Goal: Find specific page/section: Find specific page/section

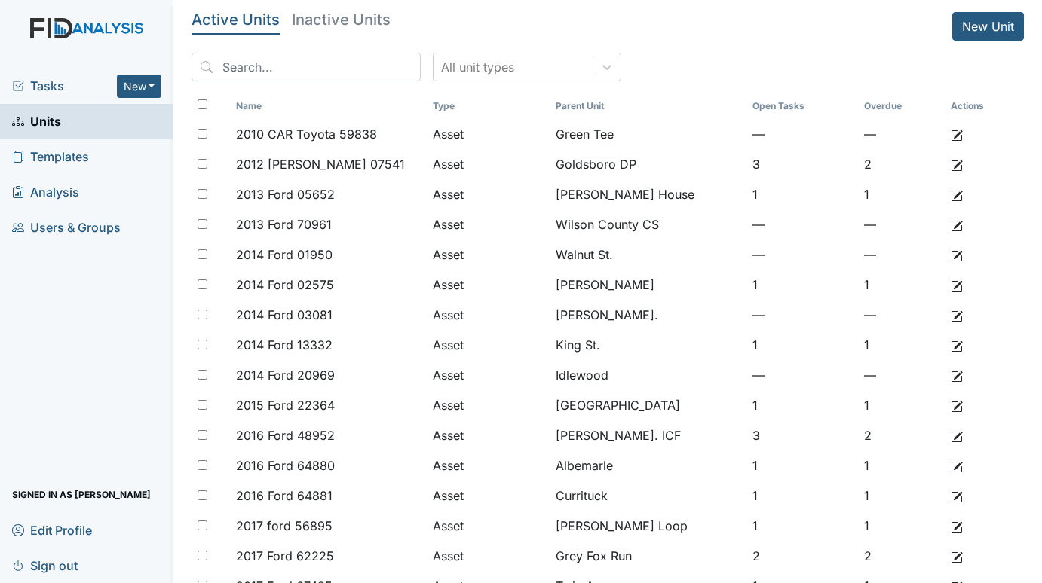
click at [52, 75] on div "Tasks New Form Inspection Document Bundle" at bounding box center [86, 86] width 173 height 35
click at [47, 81] on span "Tasks" at bounding box center [64, 86] width 105 height 18
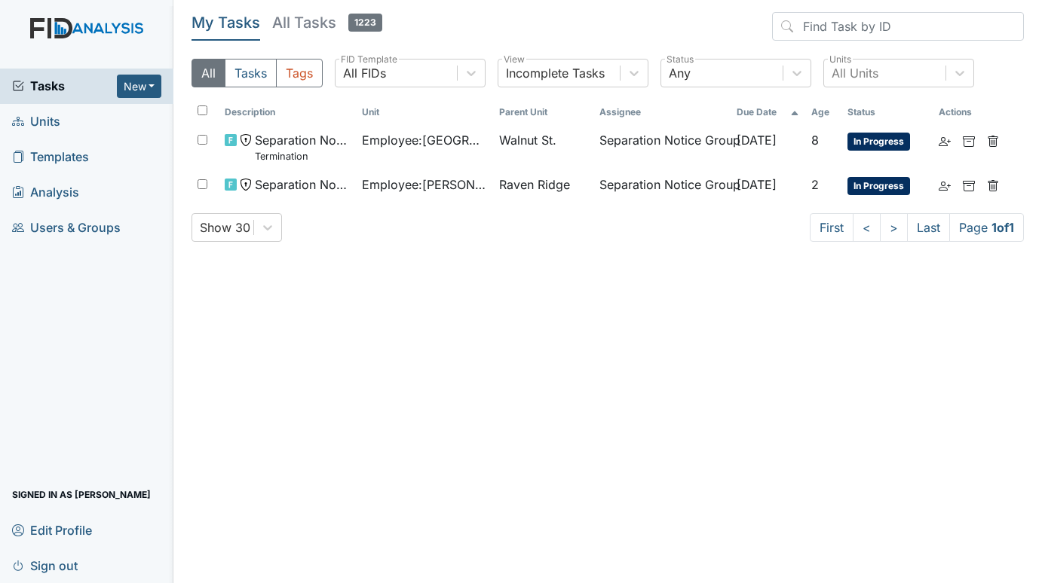
click at [51, 121] on span "Units" at bounding box center [36, 121] width 48 height 23
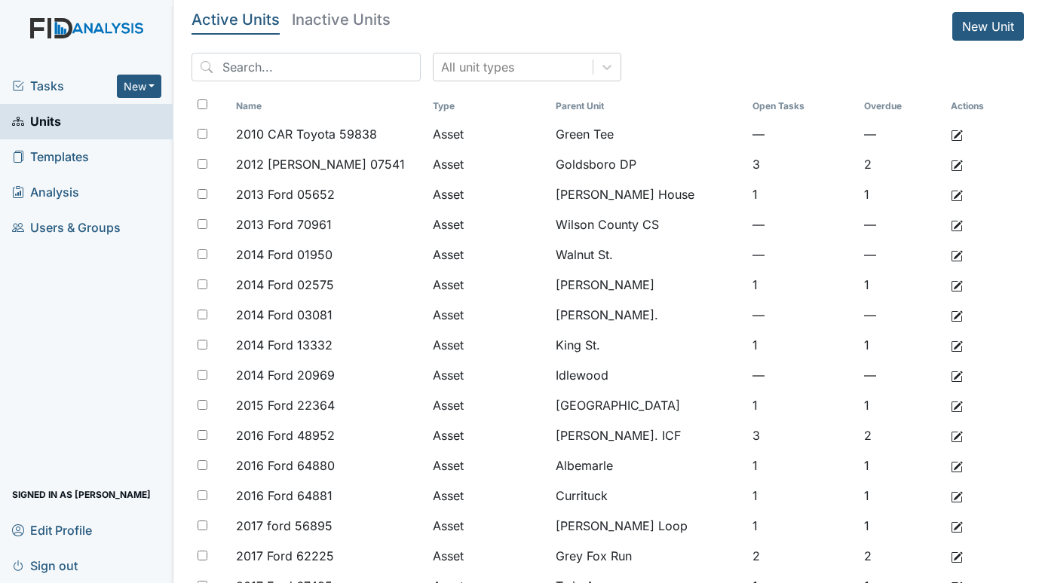
click at [59, 82] on span "Tasks" at bounding box center [64, 86] width 105 height 18
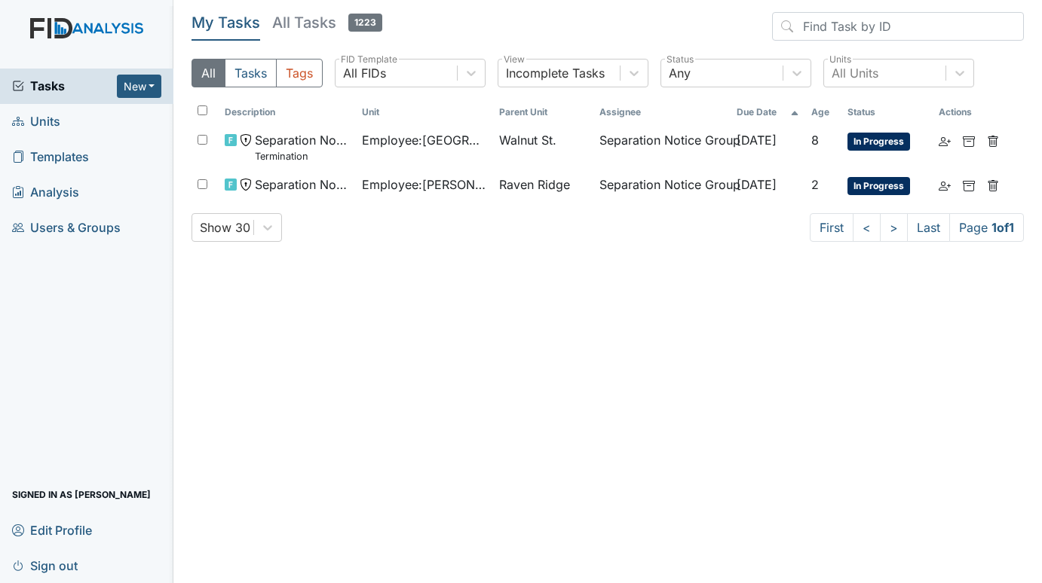
click at [52, 120] on span "Units" at bounding box center [36, 121] width 48 height 23
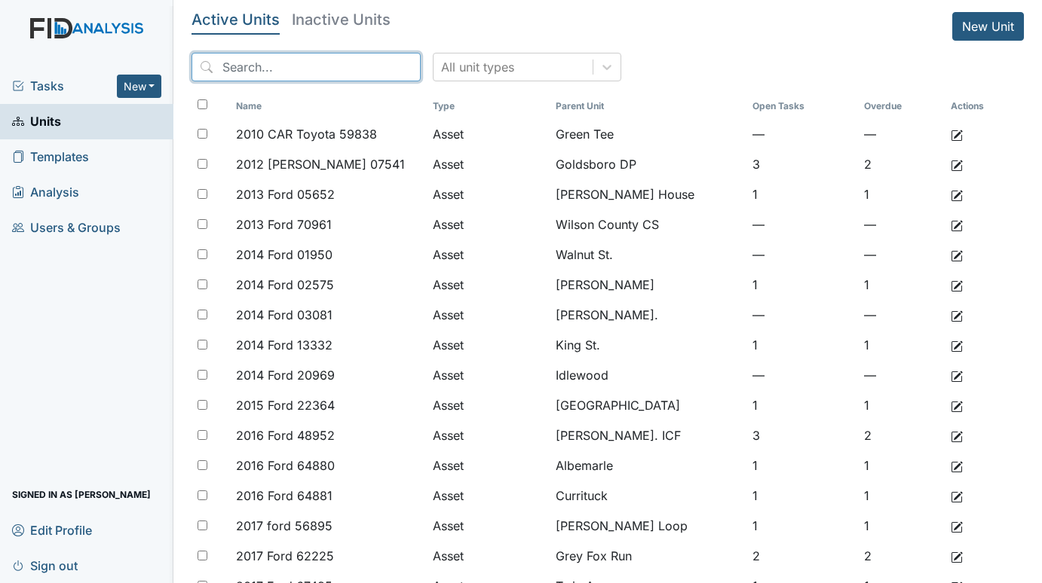
click at [253, 58] on input "search" at bounding box center [305, 67] width 229 height 29
click at [329, 14] on h5 "Inactive Units" at bounding box center [341, 19] width 99 height 15
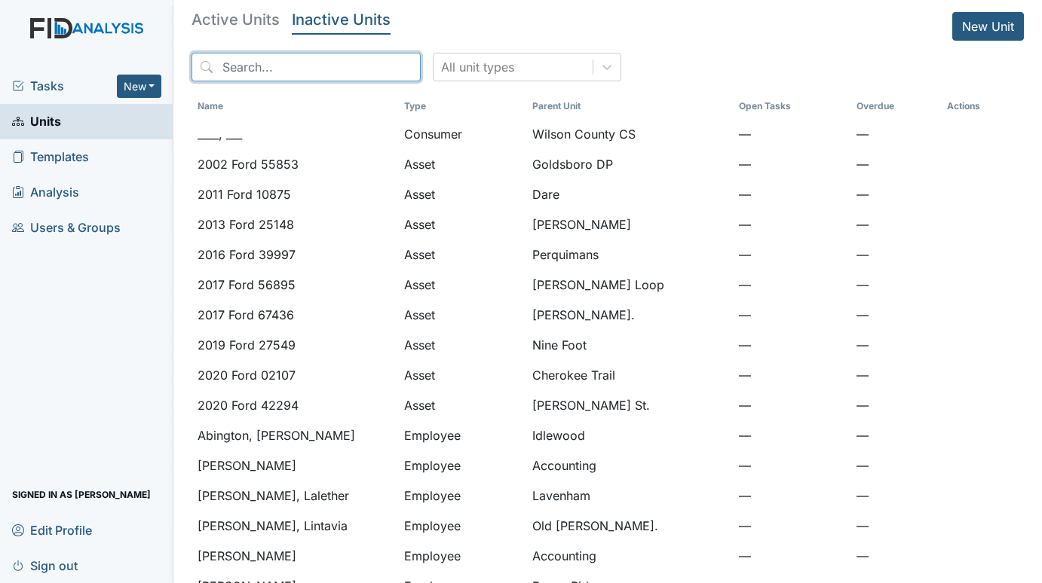
click at [305, 67] on input "search" at bounding box center [305, 67] width 229 height 29
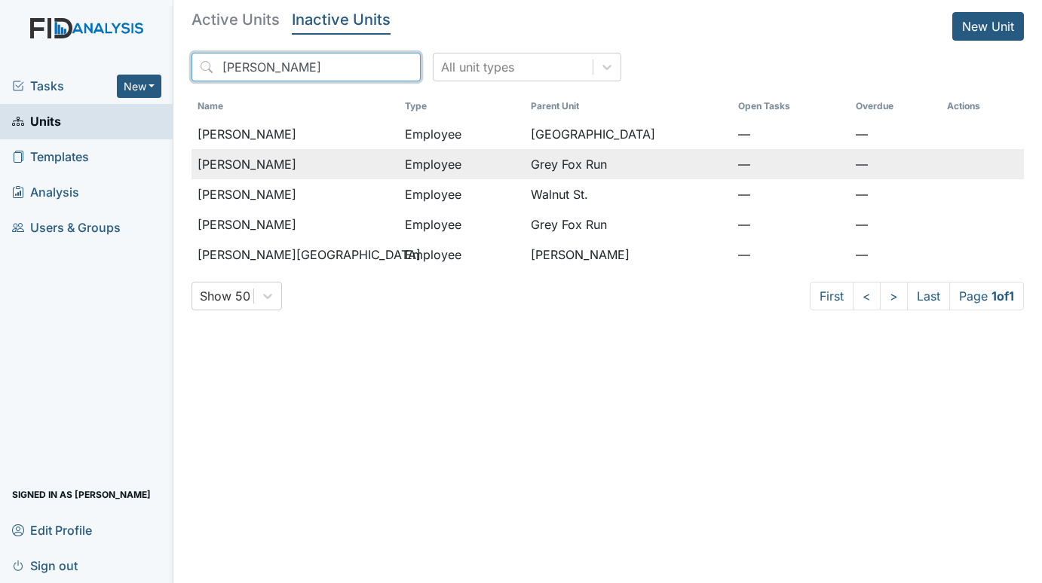
type input "thompson"
click at [296, 162] on span "Thompson, Katrina" at bounding box center [247, 164] width 99 height 18
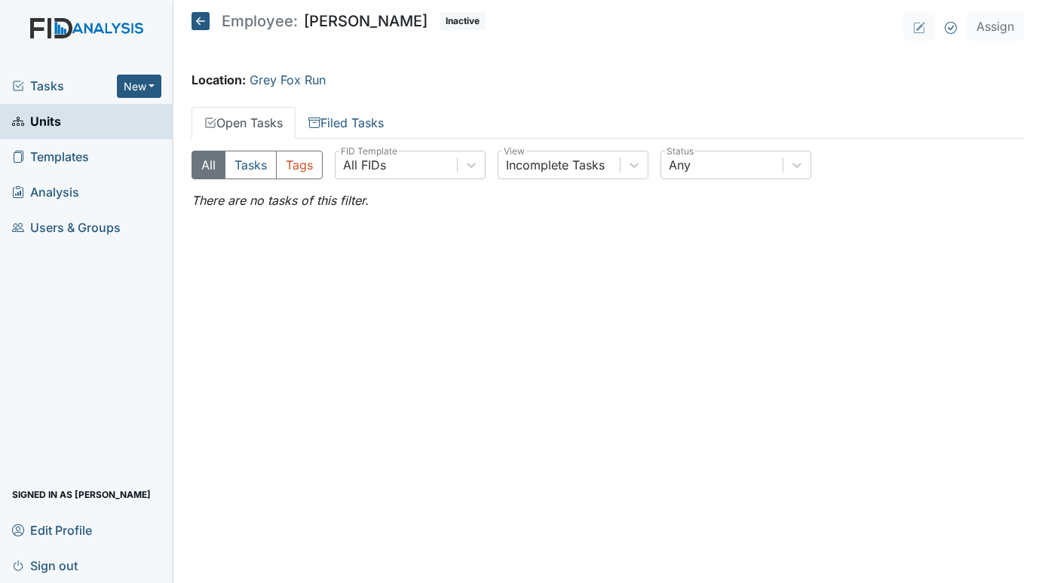
click at [200, 14] on icon at bounding box center [200, 21] width 18 height 18
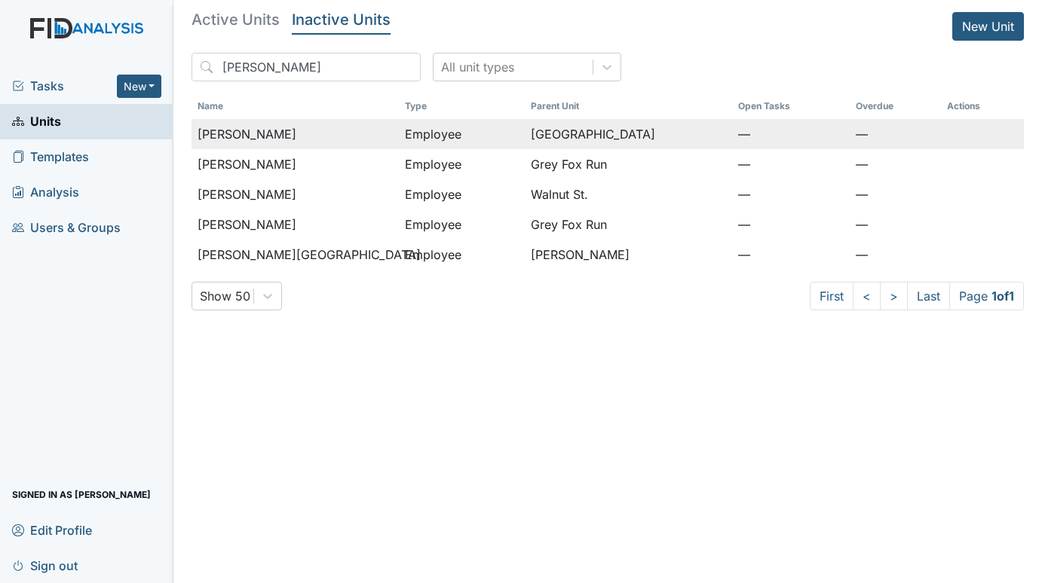
click at [259, 133] on span "[PERSON_NAME]" at bounding box center [247, 134] width 99 height 18
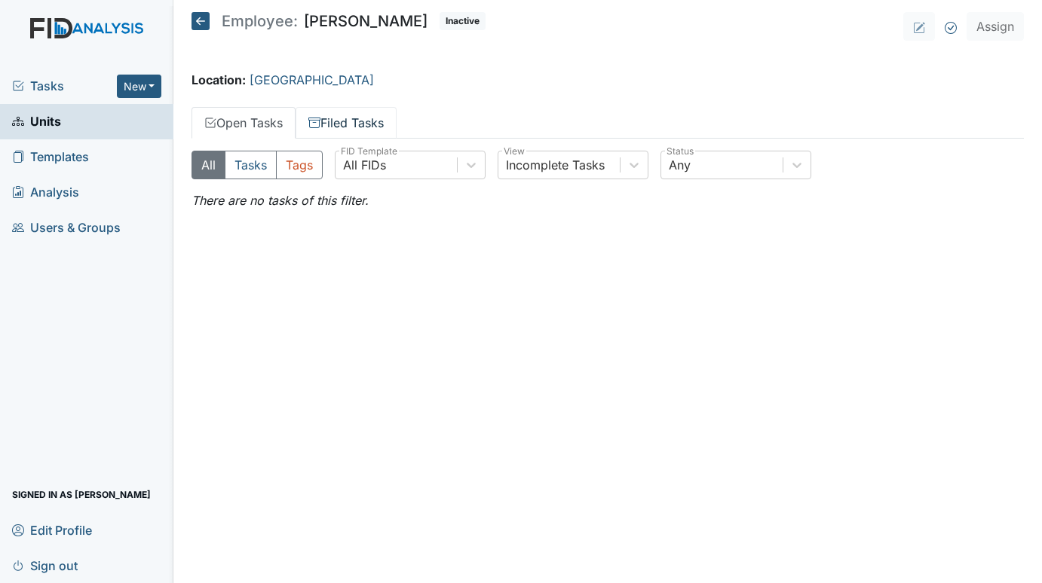
click at [346, 129] on link "Filed Tasks" at bounding box center [346, 123] width 101 height 32
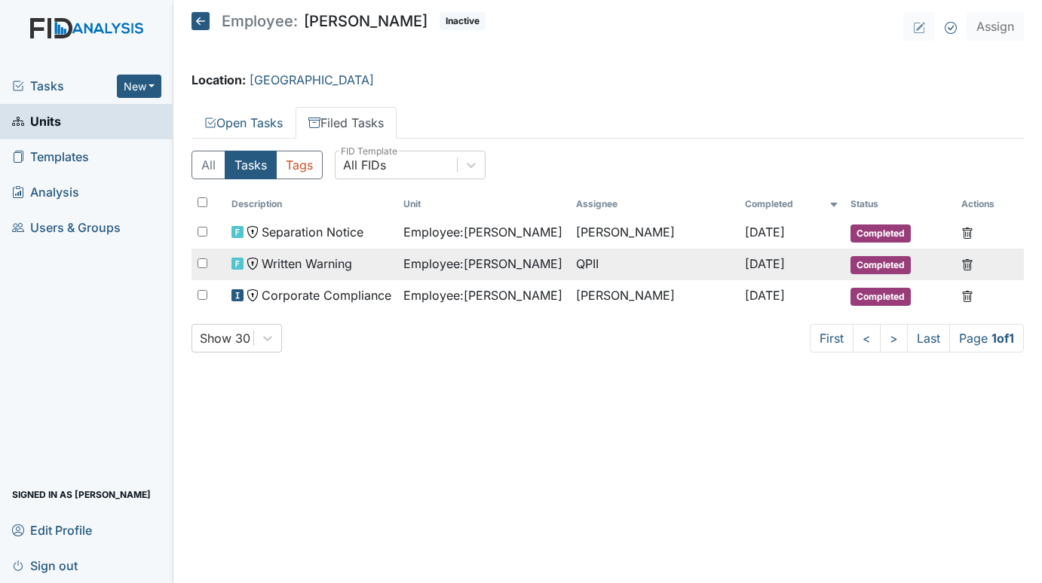
click at [345, 262] on span "Written Warning" at bounding box center [307, 264] width 90 height 18
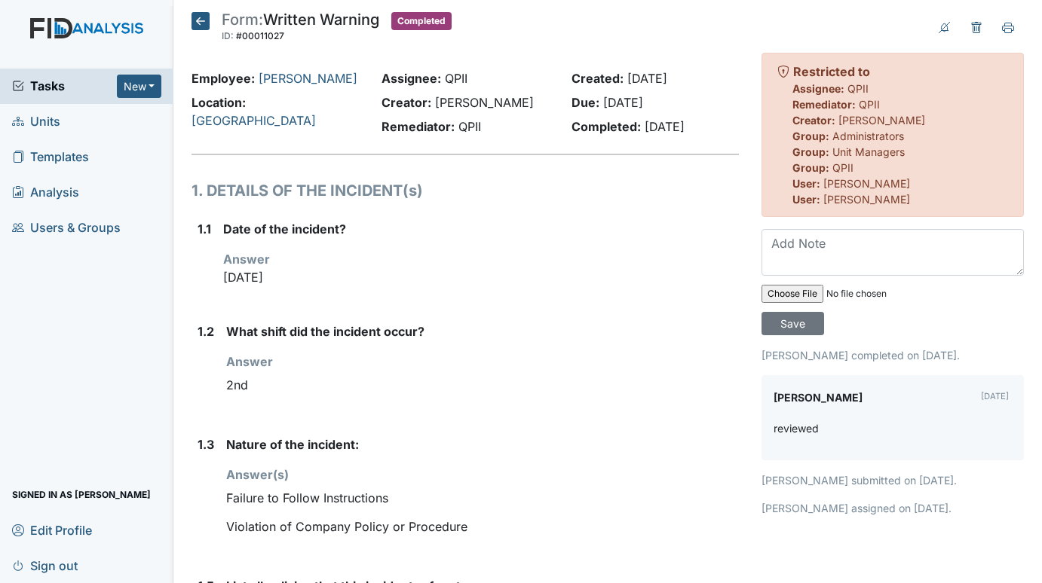
click at [63, 89] on span "Tasks" at bounding box center [64, 86] width 105 height 18
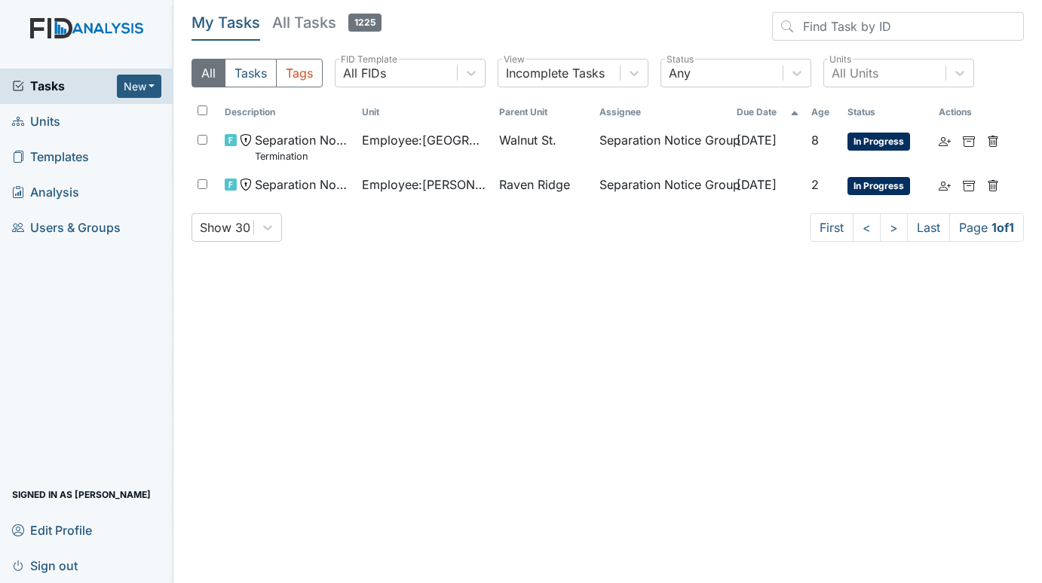
click at [35, 118] on span "Units" at bounding box center [36, 121] width 48 height 23
